Goal: Transaction & Acquisition: Purchase product/service

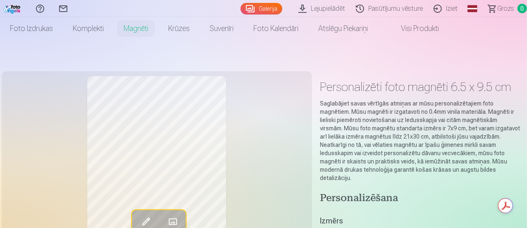
scroll to position [41, 0]
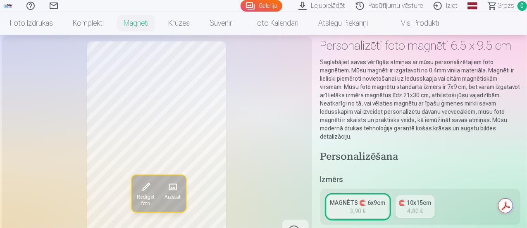
drag, startPoint x: 369, startPoint y: 200, endPoint x: 376, endPoint y: 187, distance: 14.4
click at [366, 207] on div "3,90 €" at bounding box center [358, 211] width 16 height 8
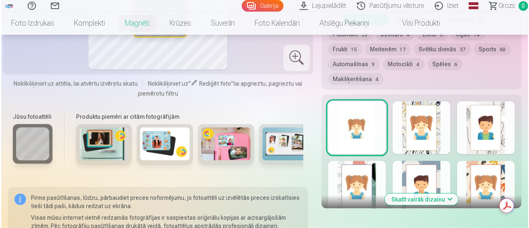
scroll to position [496, 0]
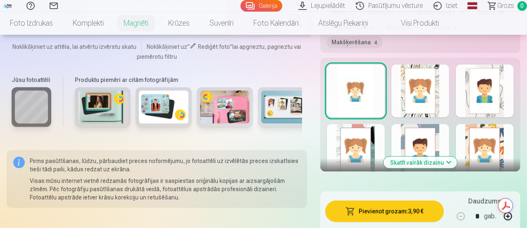
click at [378, 200] on button "Pievienot grozam : 3,90 €" at bounding box center [384, 210] width 119 height 21
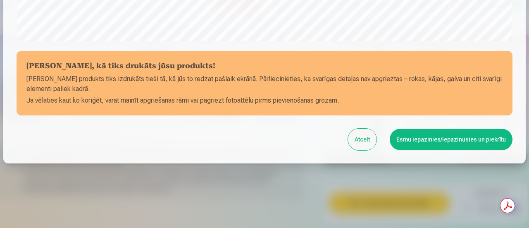
scroll to position [361, 0]
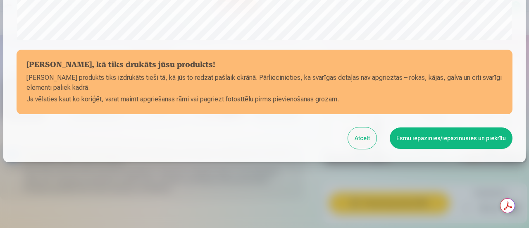
click at [422, 140] on button "Esmu iepazinies/iepazinusies un piekrītu" at bounding box center [451, 137] width 123 height 21
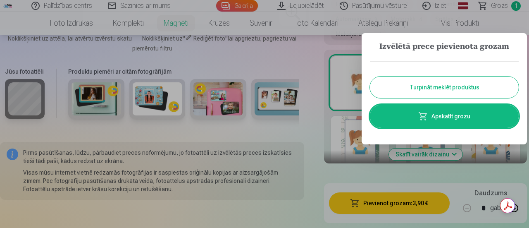
click at [442, 121] on link "Apskatīt grozu" at bounding box center [444, 116] width 149 height 23
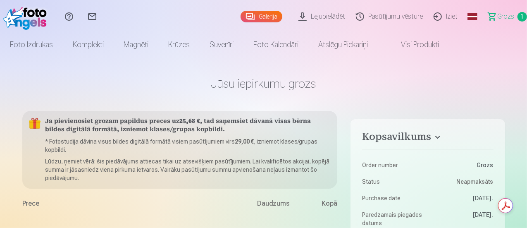
click at [176, 119] on h5 "Ja pievienosiet grozam papildus preces uz 25,68 € , tad saņemsiet dāvanā visas …" at bounding box center [187, 125] width 285 height 17
click at [247, 15] on link "Galerija" at bounding box center [261, 17] width 42 height 12
